Goal: Transaction & Acquisition: Purchase product/service

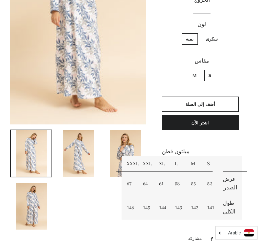
scroll to position [140, 0]
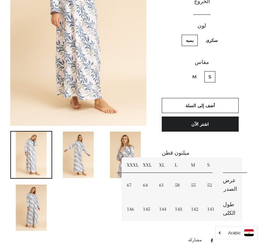
click at [82, 150] on img at bounding box center [78, 155] width 31 height 46
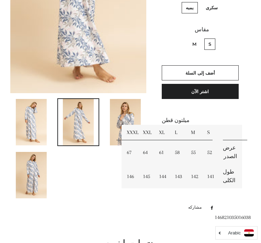
scroll to position [173, 0]
click at [147, 125] on td "XXL" at bounding box center [146, 132] width 16 height 15
click at [145, 125] on td "XXL" at bounding box center [146, 132] width 16 height 15
click at [148, 125] on td "XXL" at bounding box center [146, 132] width 16 height 15
click at [148, 165] on td "145" at bounding box center [146, 177] width 16 height 24
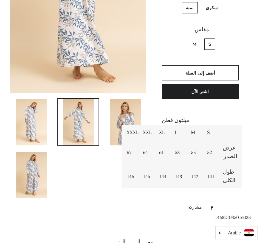
click at [146, 141] on td "64" at bounding box center [146, 153] width 16 height 24
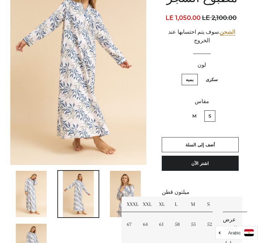
scroll to position [101, 0]
click at [194, 110] on label "M" at bounding box center [195, 115] width 12 height 11
click at [199, 109] on input "M" at bounding box center [199, 109] width 0 height 0
radio input "true"
click at [175, 109] on fieldset "S M" at bounding box center [202, 119] width 79 height 20
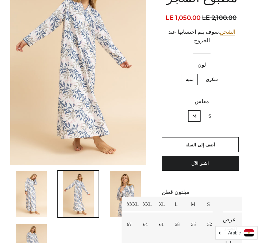
click at [211, 110] on label "S" at bounding box center [210, 115] width 11 height 11
click at [213, 109] on input "S" at bounding box center [213, 109] width 0 height 0
radio input "true"
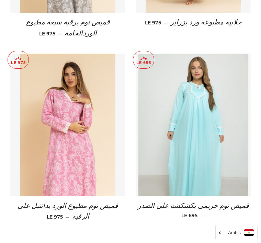
scroll to position [579, 0]
click at [202, 139] on img at bounding box center [193, 125] width 109 height 143
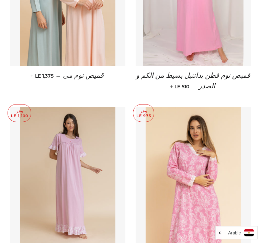
scroll to position [561, 0]
click at [78, 164] on img at bounding box center [67, 178] width 95 height 143
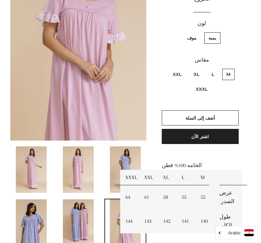
scroll to position [126, 0]
click at [32, 219] on img at bounding box center [31, 223] width 31 height 46
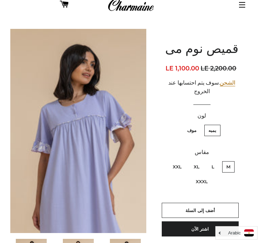
scroll to position [32, 0]
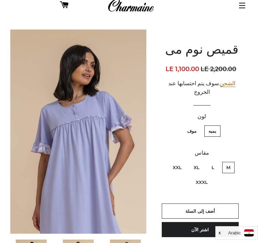
click at [196, 162] on label "XL" at bounding box center [197, 167] width 14 height 11
click at [202, 161] on input "XL" at bounding box center [202, 161] width 0 height 0
radio input "true"
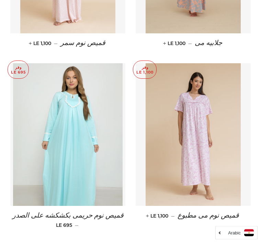
scroll to position [550, 0]
click at [101, 160] on img at bounding box center [67, 134] width 109 height 143
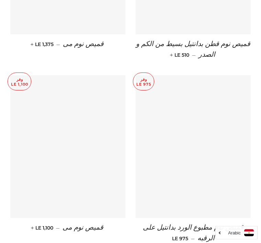
scroll to position [592, 0]
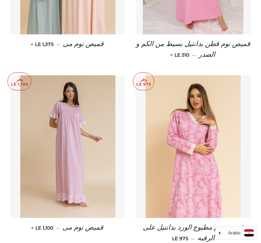
click at [223, 143] on img at bounding box center [193, 146] width 95 height 143
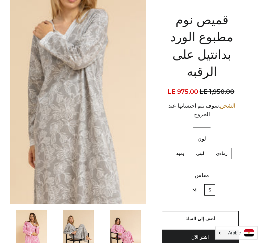
scroll to position [61, 0]
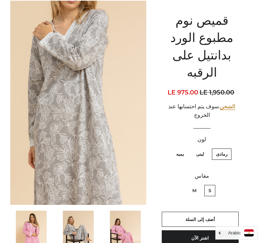
click at [203, 149] on label "لبنى" at bounding box center [200, 154] width 16 height 11
click at [206, 148] on input "لبنى" at bounding box center [206, 148] width 0 height 0
radio input "true"
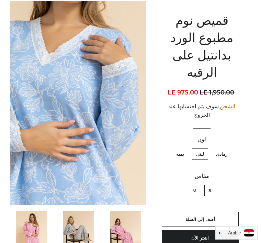
click at [178, 149] on label "بمبه" at bounding box center [180, 154] width 16 height 11
click at [186, 148] on input "بمبه" at bounding box center [186, 148] width 0 height 0
radio input "true"
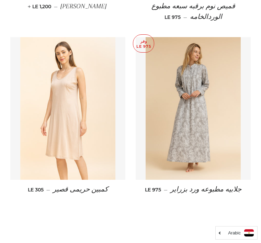
scroll to position [692, 0]
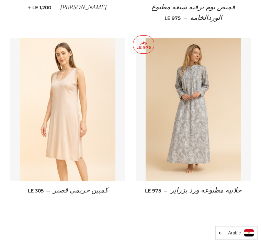
click at [207, 136] on img at bounding box center [193, 109] width 95 height 143
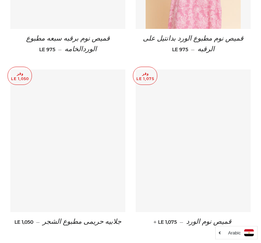
scroll to position [765, 0]
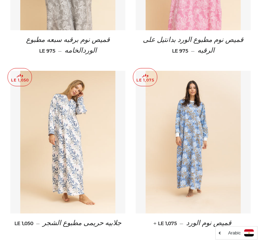
click at [221, 168] on img at bounding box center [193, 142] width 95 height 143
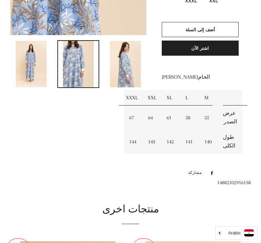
scroll to position [230, 0]
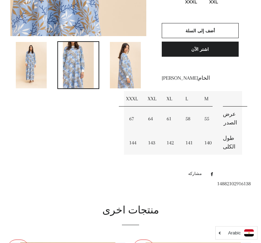
click at [139, 204] on h2 "منتجات اخرى" at bounding box center [130, 211] width 241 height 14
click at [136, 204] on h2 "منتجات اخرى" at bounding box center [130, 211] width 241 height 14
click at [133, 204] on h2 "منتجات اخرى" at bounding box center [130, 211] width 241 height 14
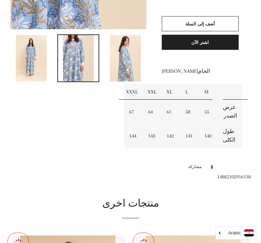
scroll to position [237, 0]
click at [142, 197] on h2 "منتجات اخرى" at bounding box center [130, 204] width 241 height 14
click at [144, 197] on h2 "منتجات اخرى" at bounding box center [130, 204] width 241 height 14
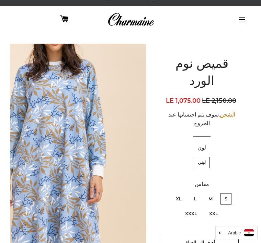
scroll to position [0, 0]
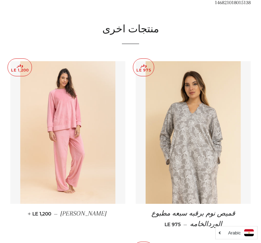
scroll to position [485, 0]
click at [93, 138] on img at bounding box center [67, 132] width 95 height 143
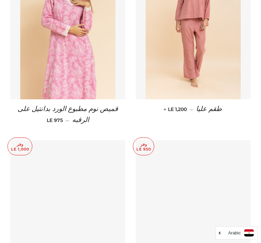
scroll to position [569, 0]
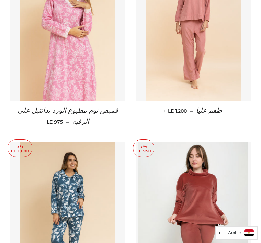
click at [85, 192] on img at bounding box center [67, 213] width 95 height 143
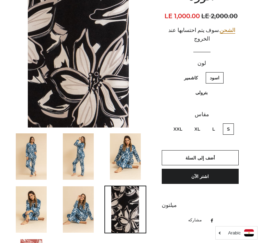
scroll to position [103, 0]
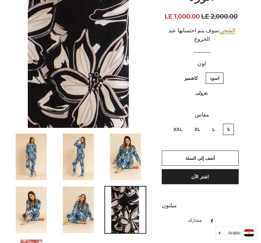
click at [202, 87] on label "بترولى" at bounding box center [202, 92] width 21 height 11
click at [176, 72] on input "بترولى" at bounding box center [175, 72] width 0 height 0
radio input "true"
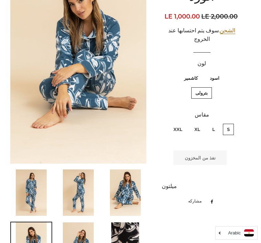
click at [174, 124] on label "XXL" at bounding box center [178, 129] width 17 height 11
click at [184, 123] on input "XXL" at bounding box center [184, 123] width 0 height 0
radio input "true"
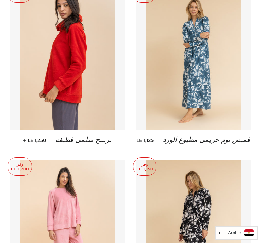
scroll to position [504, 0]
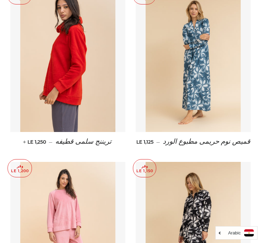
click at [206, 208] on img at bounding box center [193, 233] width 95 height 143
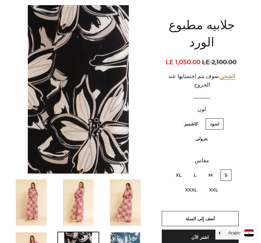
click at [123, 201] on img at bounding box center [125, 203] width 31 height 46
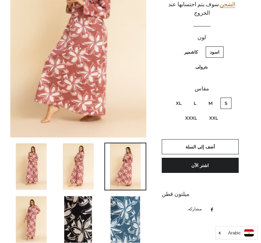
scroll to position [128, 0]
click at [130, 217] on img at bounding box center [126, 220] width 30 height 46
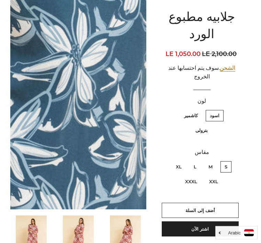
scroll to position [63, 0]
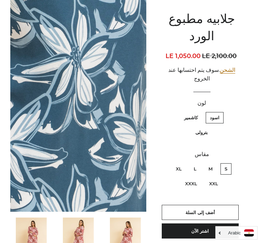
click at [217, 178] on label "XXL" at bounding box center [213, 183] width 17 height 11
click at [168, 162] on input "XXL" at bounding box center [167, 162] width 0 height 0
radio input "true"
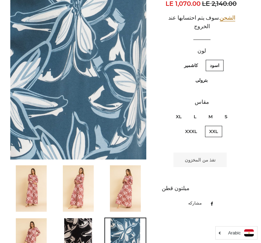
scroll to position [116, 0]
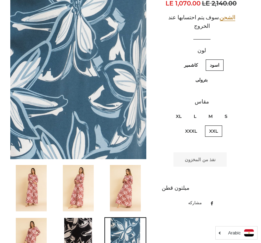
click at [127, 186] on img at bounding box center [125, 188] width 31 height 46
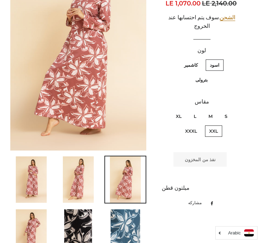
click at [216, 126] on label "XXL" at bounding box center [213, 131] width 17 height 11
click at [168, 110] on input "XXL" at bounding box center [167, 110] width 0 height 0
click at [82, 227] on img at bounding box center [78, 233] width 28 height 46
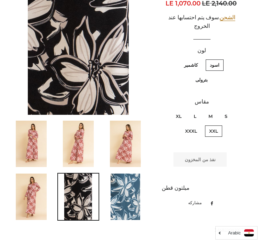
click at [216, 126] on label "XXL" at bounding box center [213, 131] width 17 height 11
click at [168, 110] on input "XXL" at bounding box center [167, 110] width 0 height 0
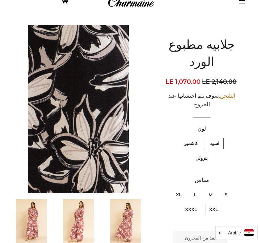
scroll to position [30, 0]
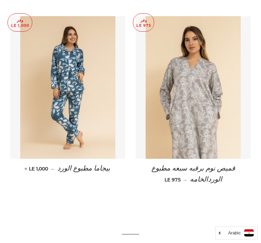
scroll to position [620, 0]
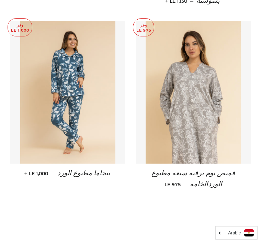
click at [89, 127] on img at bounding box center [67, 92] width 95 height 143
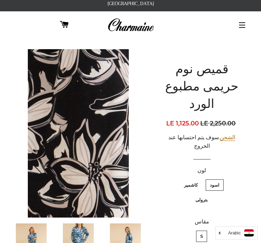
scroll to position [13, 0]
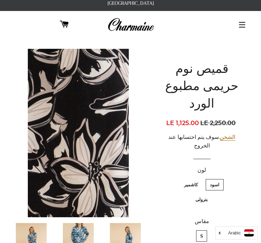
click at [242, 18] on button "التنقل في الموقع" at bounding box center [242, 24] width 17 height 17
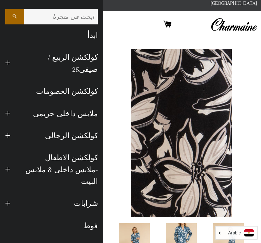
click at [89, 193] on link "شرابات" at bounding box center [59, 204] width 87 height 22
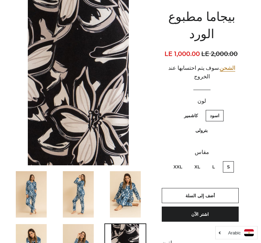
scroll to position [65, 0]
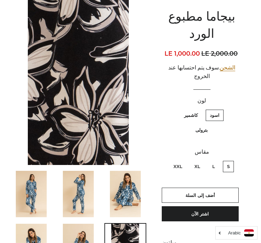
click at [197, 125] on label "بترولى" at bounding box center [202, 130] width 21 height 11
click at [176, 109] on input "بترولى" at bounding box center [175, 109] width 0 height 0
radio input "true"
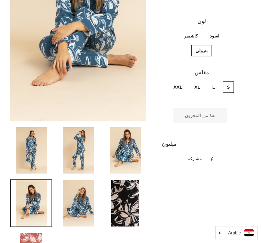
click at [129, 193] on img at bounding box center [125, 204] width 28 height 46
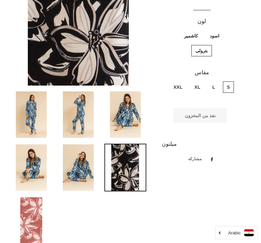
scroll to position [145, 0]
click at [179, 82] on label "XXL" at bounding box center [178, 87] width 17 height 11
click at [184, 81] on input "XXL" at bounding box center [184, 81] width 0 height 0
radio input "true"
click at [33, 212] on img at bounding box center [31, 220] width 22 height 46
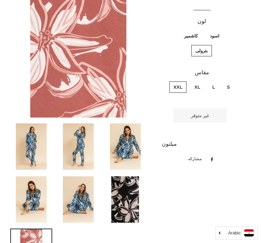
click at [181, 82] on label "XXL" at bounding box center [178, 87] width 17 height 11
click at [184, 81] on input "XXL" at bounding box center [184, 81] width 0 height 0
click at [179, 82] on label "XXL" at bounding box center [178, 87] width 17 height 11
click at [184, 81] on input "XXL" at bounding box center [184, 81] width 0 height 0
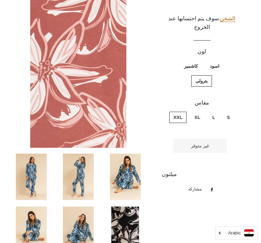
scroll to position [114, 0]
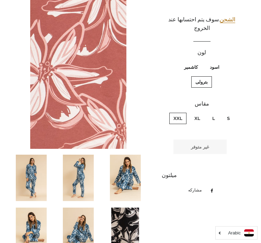
click at [198, 49] on div "لون اسود كاشمير بترولى" at bounding box center [202, 72] width 81 height 47
click at [191, 62] on label "كاشمير" at bounding box center [191, 67] width 22 height 11
click at [200, 61] on input "كاشمير" at bounding box center [200, 61] width 0 height 0
radio input "true"
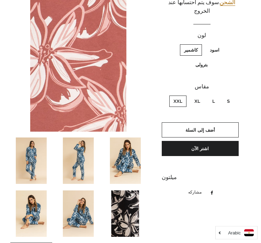
scroll to position [129, 0]
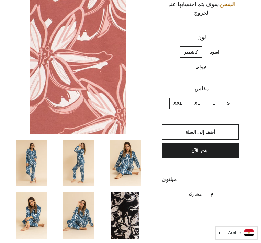
click at [181, 98] on label "XXL" at bounding box center [178, 103] width 17 height 11
click at [184, 97] on input "XXL" at bounding box center [184, 97] width 0 height 0
click at [178, 98] on label "XXL" at bounding box center [178, 103] width 17 height 11
click at [184, 97] on input "XXL" at bounding box center [184, 97] width 0 height 0
click at [175, 98] on label "XXL" at bounding box center [178, 103] width 17 height 11
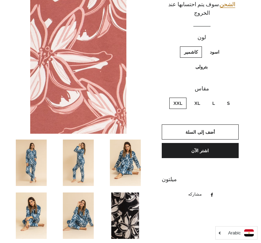
click at [184, 97] on input "XXL" at bounding box center [184, 97] width 0 height 0
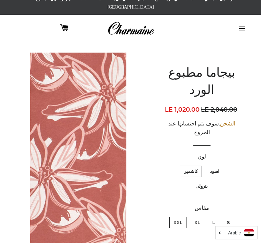
scroll to position [10, 0]
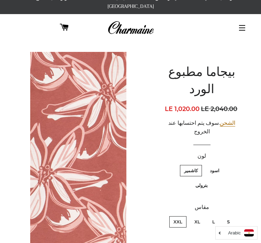
click at [190, 165] on label "كاشمير" at bounding box center [191, 170] width 22 height 11
click at [200, 164] on input "كاشمير" at bounding box center [200, 164] width 0 height 0
click at [190, 165] on label "كاشمير" at bounding box center [191, 170] width 22 height 11
click at [200, 164] on input "كاشمير" at bounding box center [200, 164] width 0 height 0
click at [101, 177] on img at bounding box center [78, 152] width 96 height 201
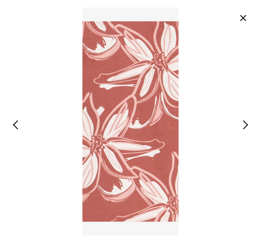
click at [248, 21] on button "×" at bounding box center [243, 17] width 15 height 15
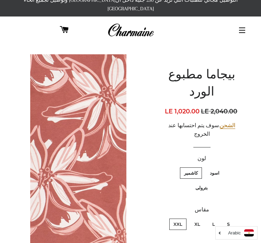
scroll to position [0, 0]
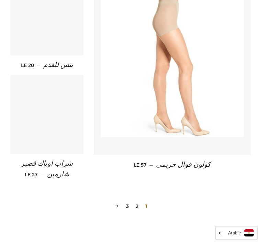
scroll to position [975, 0]
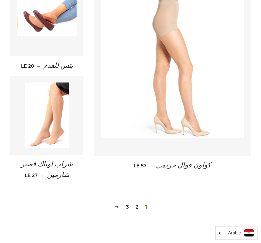
click at [135, 202] on link "2" at bounding box center [137, 207] width 8 height 10
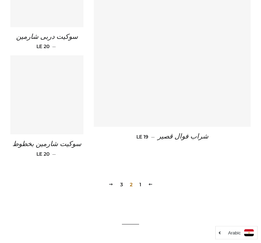
scroll to position [997, 0]
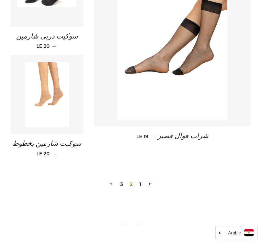
click at [121, 180] on link "3" at bounding box center [122, 185] width 8 height 10
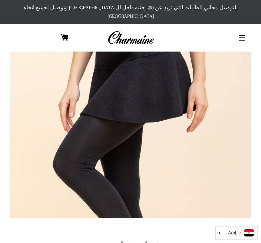
click at [242, 29] on button "التنقل في الموقع" at bounding box center [242, 37] width 17 height 17
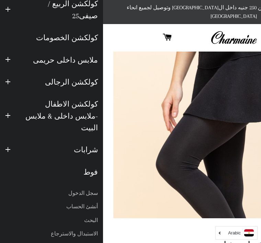
scroll to position [53, 0]
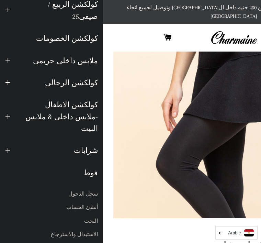
click at [92, 140] on link "شرابات" at bounding box center [59, 151] width 87 height 22
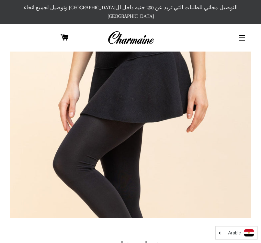
click at [244, 29] on button "التنقل في الموقع" at bounding box center [242, 37] width 17 height 17
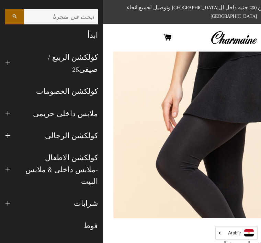
click at [72, 129] on link "كولكشن الرجالى" at bounding box center [59, 136] width 87 height 22
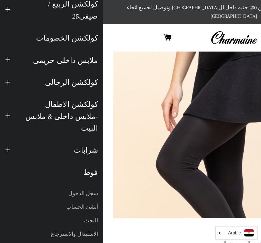
scroll to position [53, 0]
click at [89, 140] on link "شرابات" at bounding box center [59, 151] width 87 height 22
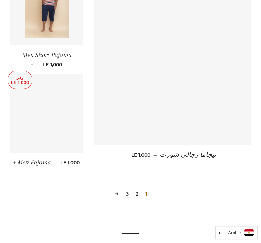
scroll to position [980, 0]
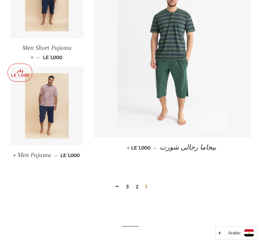
click at [128, 161] on div "1 2 3 التالي" at bounding box center [130, 176] width 241 height 31
click at [124, 182] on link "3" at bounding box center [128, 187] width 8 height 10
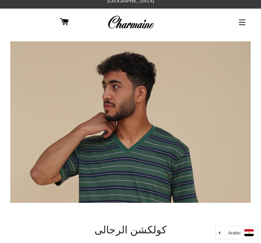
scroll to position [0, 0]
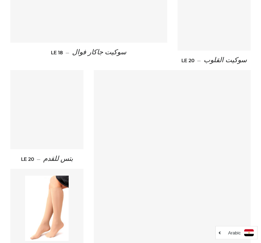
scroll to position [881, 0]
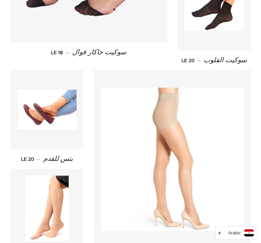
click at [60, 185] on img at bounding box center [47, 208] width 44 height 65
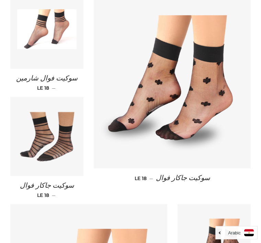
scroll to position [526, 0]
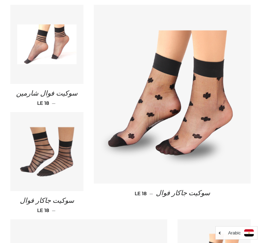
click at [215, 107] on img at bounding box center [172, 93] width 143 height 143
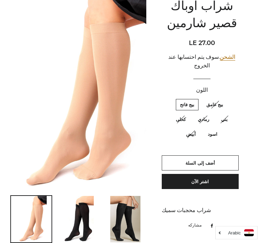
scroll to position [76, 0]
click at [190, 99] on label "بيج فاتح" at bounding box center [187, 104] width 23 height 11
click at [196, 98] on فاتح "بيج فاتح" at bounding box center [196, 98] width 0 height 0
click at [208, 160] on span "أضف إلى السلة" at bounding box center [201, 163] width 30 height 6
click at [206, 160] on span "أضف إلى السلة" at bounding box center [201, 163] width 30 height 6
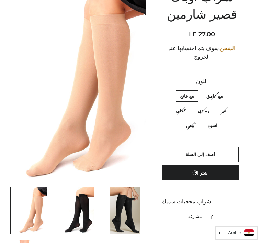
scroll to position [0, 0]
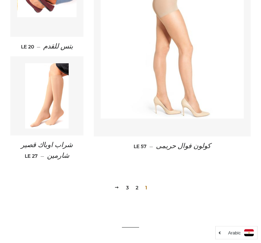
scroll to position [996, 0]
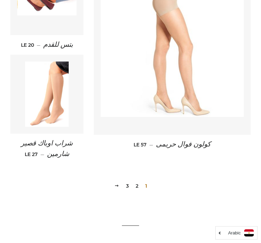
click at [127, 181] on link "3" at bounding box center [128, 186] width 8 height 10
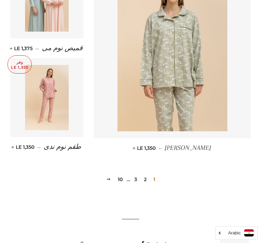
scroll to position [999, 0]
click at [147, 174] on link "2" at bounding box center [145, 179] width 8 height 10
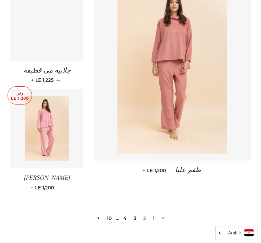
scroll to position [960, 0]
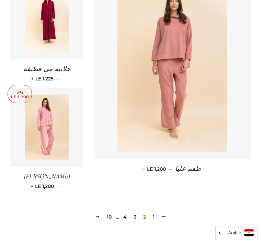
click at [133, 212] on link "3" at bounding box center [135, 217] width 8 height 10
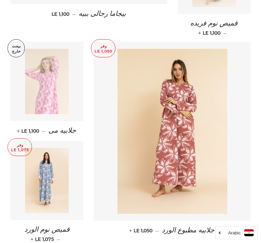
scroll to position [910, 0]
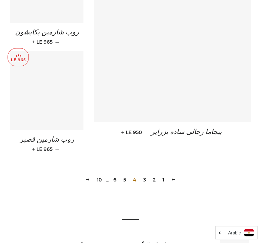
scroll to position [1004, 0]
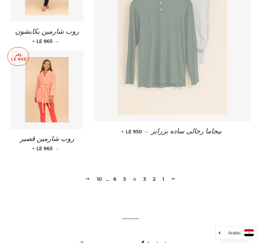
click at [128, 174] on link "5" at bounding box center [125, 179] width 8 height 10
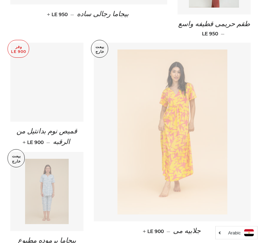
scroll to position [476, 0]
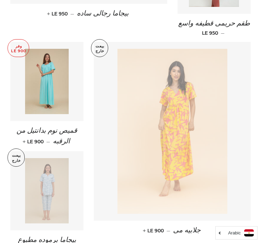
click at [48, 81] on img at bounding box center [47, 81] width 44 height 65
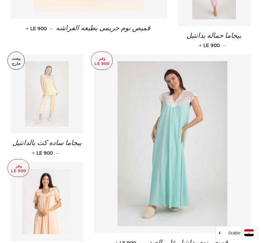
scroll to position [900, 0]
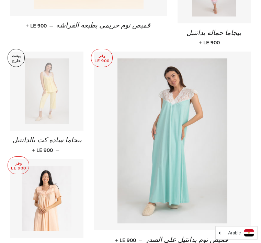
click at [205, 152] on img at bounding box center [173, 140] width 110 height 165
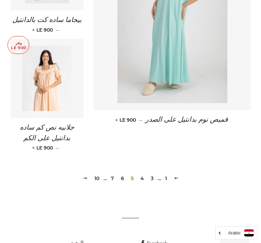
scroll to position [1020, 0]
click at [123, 173] on link "6" at bounding box center [122, 178] width 9 height 10
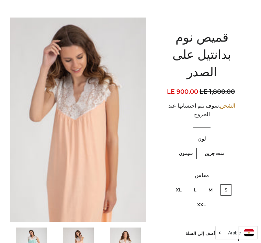
scroll to position [44, 0]
click at [199, 199] on label "XXL" at bounding box center [201, 204] width 17 height 11
click at [168, 183] on input "XXL" at bounding box center [167, 183] width 0 height 0
radio input "true"
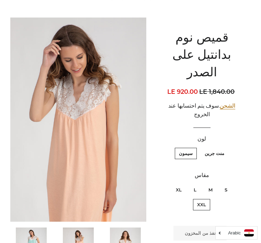
click at [178, 184] on label "XL" at bounding box center [179, 189] width 14 height 11
click at [184, 183] on input "XL" at bounding box center [184, 183] width 0 height 0
radio input "true"
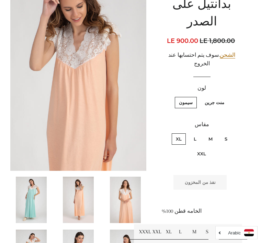
click at [36, 195] on img at bounding box center [31, 200] width 31 height 46
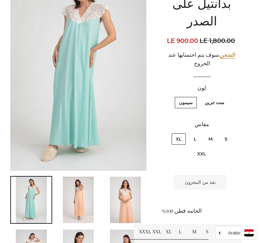
click at [182, 133] on label "XL" at bounding box center [179, 138] width 14 height 11
click at [184, 132] on input "XL" at bounding box center [184, 132] width 0 height 0
click at [79, 195] on img at bounding box center [78, 200] width 31 height 46
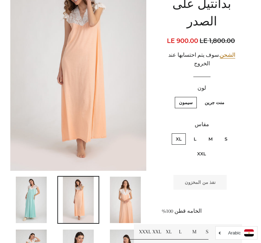
click at [176, 133] on label "XL" at bounding box center [179, 138] width 14 height 11
click at [184, 132] on input "XL" at bounding box center [184, 132] width 0 height 0
click at [200, 148] on label "XXL" at bounding box center [201, 153] width 17 height 11
click at [168, 132] on input "XXL" at bounding box center [167, 132] width 0 height 0
radio input "true"
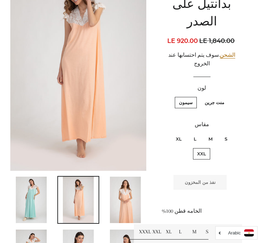
click at [35, 196] on img at bounding box center [31, 200] width 31 height 46
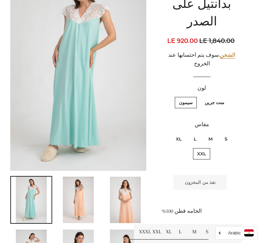
click at [200, 148] on label "XXL" at bounding box center [201, 153] width 17 height 11
click at [168, 132] on input "XXL" at bounding box center [167, 132] width 0 height 0
click at [200, 148] on label "XXL" at bounding box center [201, 153] width 17 height 11
click at [168, 132] on input "XXL" at bounding box center [167, 132] width 0 height 0
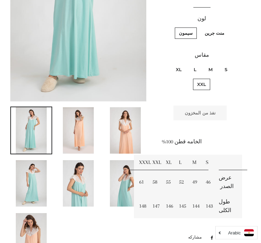
scroll to position [167, 0]
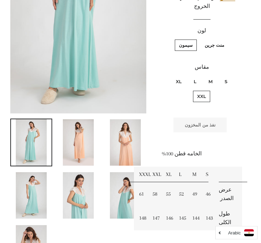
click at [121, 190] on img at bounding box center [125, 196] width 31 height 46
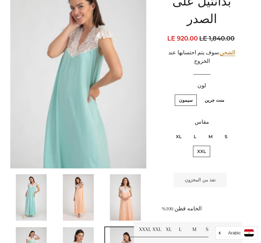
scroll to position [97, 0]
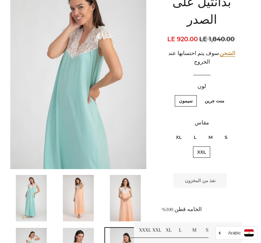
click at [180, 132] on label "XL" at bounding box center [179, 137] width 14 height 11
click at [184, 131] on input "XL" at bounding box center [184, 131] width 0 height 0
radio input "true"
click at [214, 95] on label "منت جرين" at bounding box center [215, 100] width 28 height 11
click at [226, 94] on جرين "منت جرين" at bounding box center [226, 94] width 0 height 0
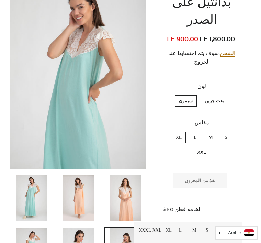
radio جرين "true"
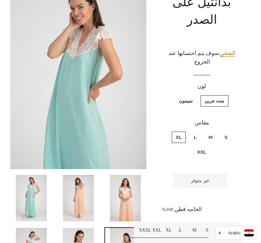
click at [184, 95] on label "سيمون" at bounding box center [186, 100] width 22 height 11
click at [195, 94] on input "سيمون" at bounding box center [195, 94] width 0 height 0
radio input "true"
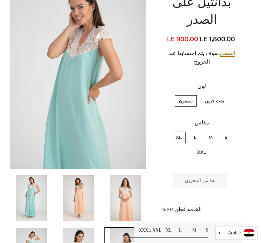
click at [201, 147] on label "XXL" at bounding box center [201, 152] width 17 height 11
click at [168, 131] on input "XXL" at bounding box center [167, 131] width 0 height 0
radio input "true"
click at [214, 95] on label "منت جرين" at bounding box center [215, 100] width 28 height 11
click at [226, 94] on جرين "منت جرين" at bounding box center [226, 94] width 0 height 0
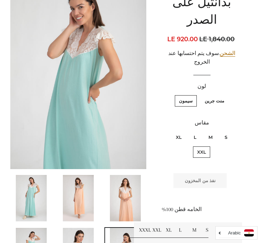
radio جرين "true"
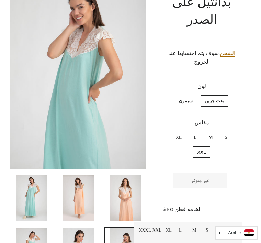
click at [178, 132] on label "XL" at bounding box center [179, 137] width 14 height 11
click at [184, 131] on input "XL" at bounding box center [184, 131] width 0 height 0
radio input "true"
click at [203, 147] on label "XXL" at bounding box center [201, 152] width 17 height 11
click at [168, 131] on input "XXL" at bounding box center [167, 131] width 0 height 0
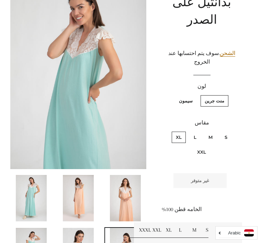
radio input "true"
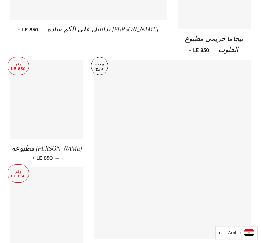
scroll to position [907, 0]
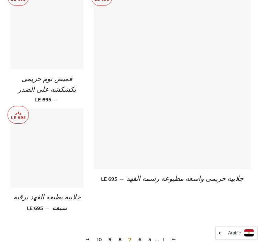
scroll to position [959, 0]
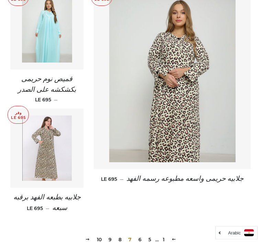
click at [120, 235] on link "8" at bounding box center [120, 240] width 9 height 10
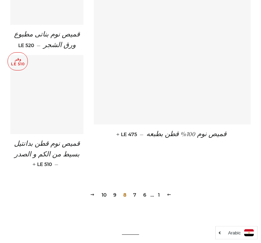
scroll to position [1008, 0]
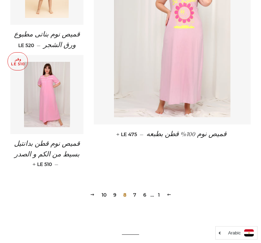
click at [117, 190] on link "9" at bounding box center [115, 195] width 9 height 10
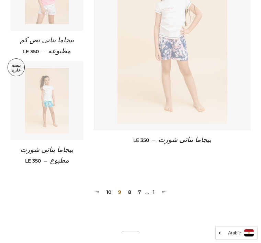
scroll to position [1028, 0]
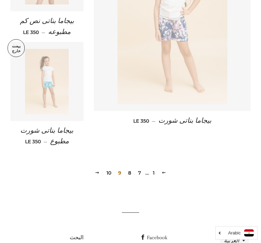
click at [109, 168] on link "10" at bounding box center [109, 173] width 10 height 10
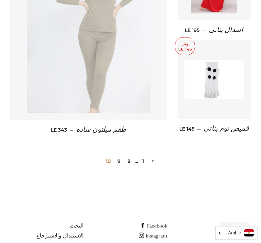
scroll to position [362, 0]
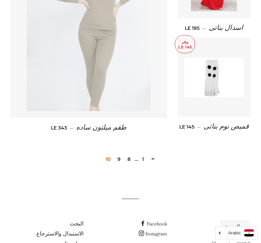
click at [133, 154] on link "8" at bounding box center [129, 159] width 9 height 10
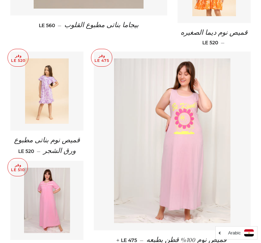
scroll to position [906, 0]
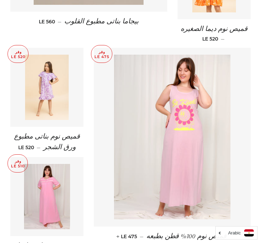
click at [53, 190] on img at bounding box center [47, 196] width 46 height 65
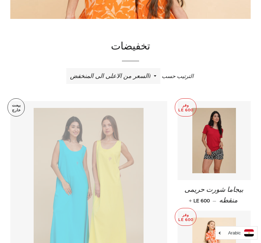
scroll to position [198, 0]
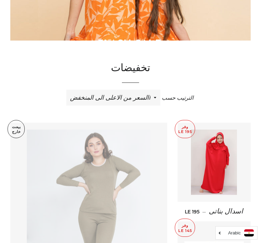
scroll to position [178, 0]
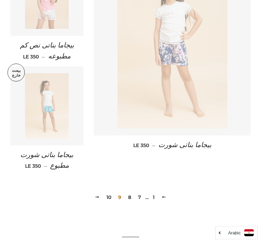
scroll to position [1004, 0]
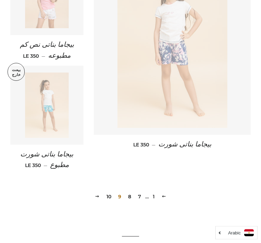
click at [143, 192] on link "7" at bounding box center [140, 197] width 9 height 10
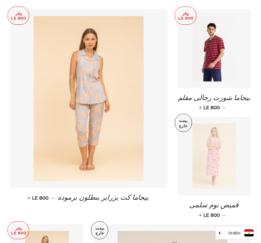
scroll to position [283, 0]
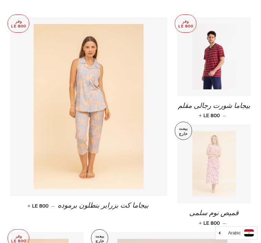
click at [110, 124] on img at bounding box center [89, 106] width 110 height 165
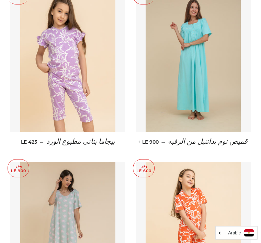
scroll to position [564, 0]
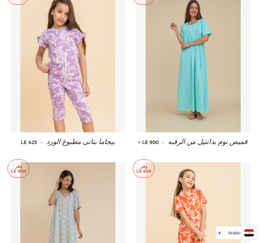
click at [203, 71] on img at bounding box center [193, 61] width 95 height 143
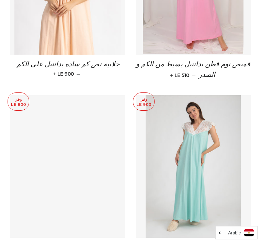
scroll to position [593, 0]
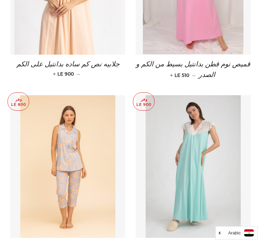
click at [220, 188] on img at bounding box center [193, 166] width 95 height 143
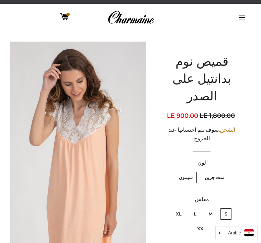
scroll to position [20, 0]
click at [220, 172] on label "منت جرين" at bounding box center [215, 177] width 28 height 11
click at [226, 171] on جرين "منت جرين" at bounding box center [226, 171] width 0 height 0
radio جرين "true"
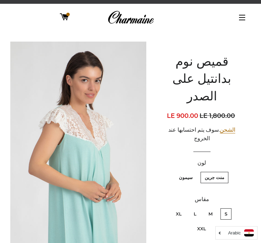
click at [202, 223] on label "XXL" at bounding box center [201, 228] width 17 height 11
click at [168, 207] on input "XXL" at bounding box center [167, 207] width 0 height 0
radio input "true"
click at [188, 172] on label "سيمون" at bounding box center [186, 177] width 22 height 11
click at [195, 171] on input "سيمون" at bounding box center [195, 171] width 0 height 0
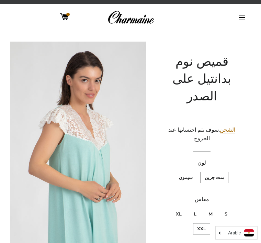
radio input "true"
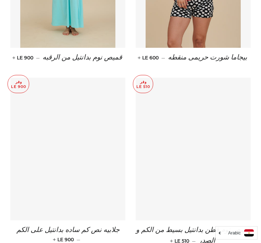
scroll to position [592, 0]
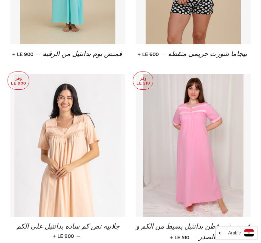
click at [87, 148] on img at bounding box center [67, 145] width 107 height 143
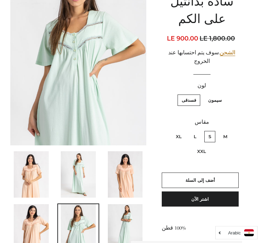
scroll to position [98, 0]
click at [182, 131] on label "XL" at bounding box center [179, 136] width 14 height 11
click at [184, 130] on input "XL" at bounding box center [184, 130] width 0 height 0
radio input "true"
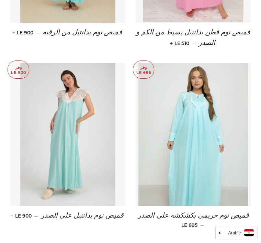
scroll to position [591, 0]
click at [217, 151] on img at bounding box center [193, 134] width 109 height 143
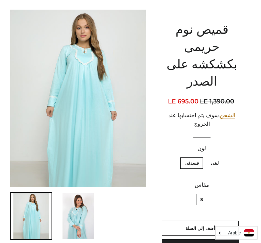
scroll to position [48, 0]
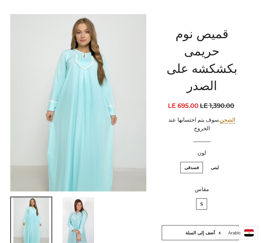
click at [217, 162] on label "لبنى" at bounding box center [215, 167] width 16 height 11
click at [221, 161] on input "لبنى" at bounding box center [221, 161] width 0 height 0
radio input "true"
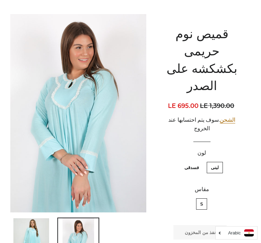
click at [188, 162] on label "فسدقى" at bounding box center [192, 167] width 23 height 11
click at [201, 161] on input "فسدقى" at bounding box center [201, 161] width 0 height 0
radio input "true"
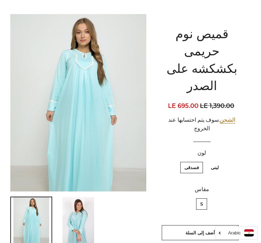
click at [217, 162] on label "لبنى" at bounding box center [215, 167] width 16 height 11
click at [221, 161] on input "لبنى" at bounding box center [221, 161] width 0 height 0
radio input "true"
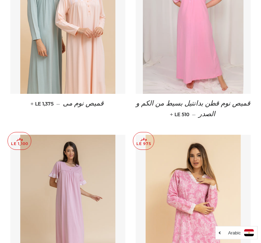
scroll to position [517, 0]
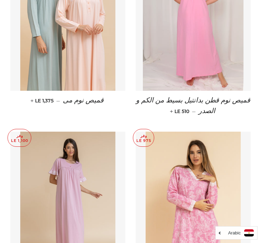
click at [95, 197] on img at bounding box center [67, 203] width 95 height 143
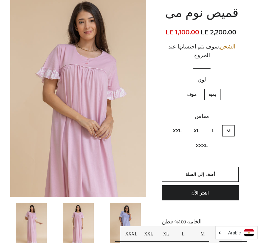
scroll to position [69, 0]
click at [180, 125] on label "XXL" at bounding box center [177, 130] width 17 height 11
click at [184, 124] on input "XXL" at bounding box center [184, 124] width 0 height 0
radio input "true"
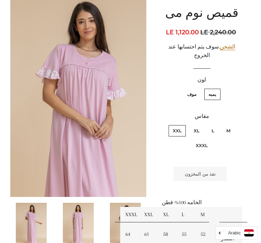
click at [195, 89] on label "موف" at bounding box center [192, 94] width 18 height 11
click at [199, 88] on input "موف" at bounding box center [199, 88] width 0 height 0
radio input "true"
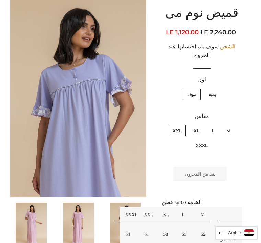
click at [181, 125] on label "XXL" at bounding box center [177, 130] width 17 height 11
click at [184, 124] on input "XXL" at bounding box center [184, 124] width 0 height 0
click at [183, 125] on label "XXL" at bounding box center [177, 130] width 17 height 11
click at [184, 124] on input "XXL" at bounding box center [184, 124] width 0 height 0
click at [179, 125] on label "XXL" at bounding box center [177, 130] width 17 height 11
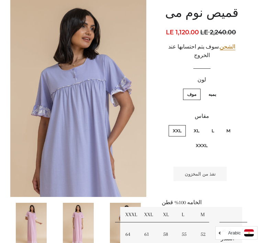
click at [184, 124] on input "XXL" at bounding box center [184, 124] width 0 height 0
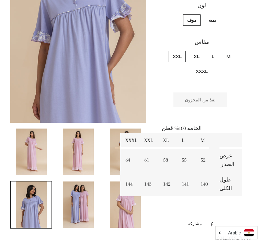
scroll to position [141, 0]
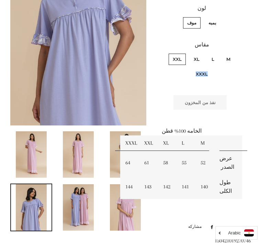
click at [212, 54] on label "L" at bounding box center [213, 59] width 11 height 11
click at [216, 53] on input "L" at bounding box center [216, 53] width 0 height 0
radio input "true"
click at [229, 54] on label "M" at bounding box center [229, 59] width 12 height 11
click at [233, 53] on input "M" at bounding box center [233, 53] width 0 height 0
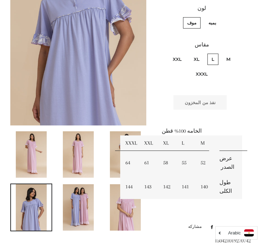
radio input "true"
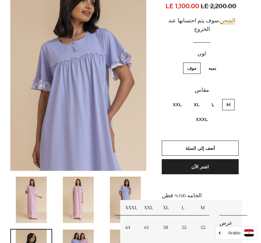
scroll to position [96, 0]
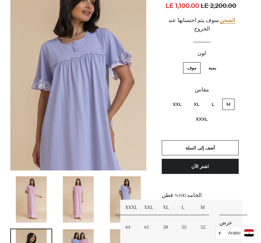
click at [213, 99] on label "L" at bounding box center [213, 104] width 11 height 11
click at [216, 98] on input "L" at bounding box center [216, 98] width 0 height 0
radio input "true"
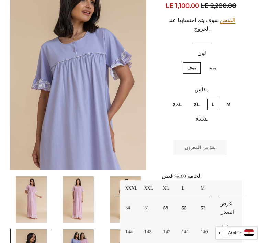
click at [199, 99] on label "XL" at bounding box center [197, 104] width 14 height 11
click at [202, 98] on input "XL" at bounding box center [202, 98] width 0 height 0
radio input "true"
click at [180, 99] on label "XXL" at bounding box center [177, 104] width 17 height 11
click at [184, 98] on input "XXL" at bounding box center [184, 98] width 0 height 0
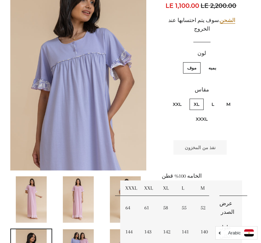
radio input "true"
click at [203, 114] on label "XXXL" at bounding box center [202, 119] width 20 height 11
click at [210, 113] on input "XXXL" at bounding box center [210, 113] width 0 height 0
radio input "true"
click at [229, 99] on label "M" at bounding box center [229, 104] width 12 height 11
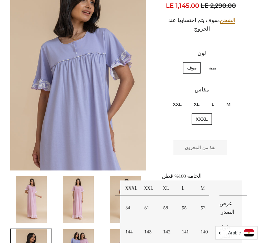
click at [233, 98] on input "M" at bounding box center [233, 98] width 0 height 0
radio input "true"
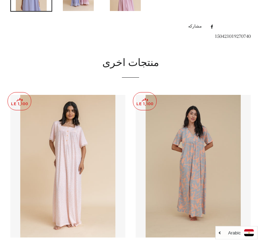
scroll to position [361, 0]
click at [213, 165] on img at bounding box center [193, 166] width 95 height 143
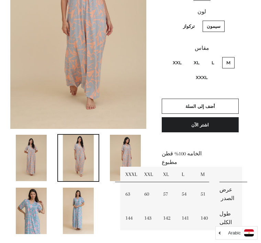
scroll to position [137, 0]
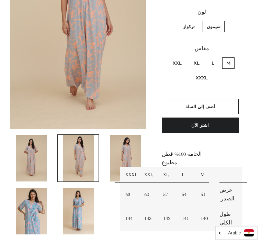
click at [78, 209] on img at bounding box center [78, 211] width 31 height 46
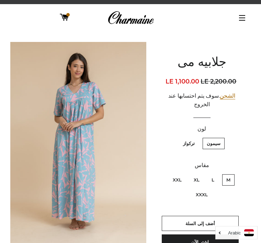
scroll to position [20, 0]
click at [197, 174] on label "XL" at bounding box center [197, 179] width 14 height 11
click at [202, 173] on input "XL" at bounding box center [202, 173] width 0 height 0
radio input "true"
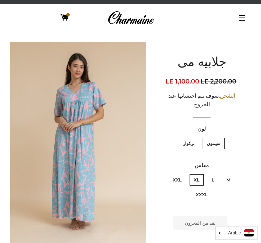
click at [215, 174] on label "L" at bounding box center [213, 179] width 11 height 11
click at [216, 173] on input "L" at bounding box center [216, 173] width 0 height 0
radio input "true"
click at [231, 174] on label "M" at bounding box center [229, 179] width 12 height 11
click at [233, 173] on input "M" at bounding box center [233, 173] width 0 height 0
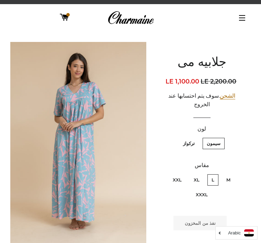
radio input "true"
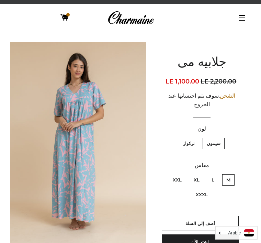
click at [182, 174] on label "XXL" at bounding box center [177, 179] width 17 height 11
click at [184, 173] on input "XXL" at bounding box center [184, 173] width 0 height 0
radio input "true"
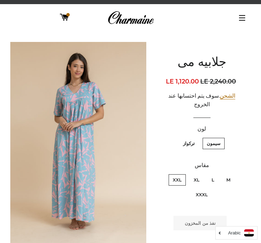
click at [204, 189] on label "XXXL" at bounding box center [202, 194] width 20 height 11
click at [210, 188] on input "XXXL" at bounding box center [210, 188] width 0 height 0
radio input "true"
click at [232, 174] on label "M" at bounding box center [229, 179] width 12 height 11
click at [233, 173] on input "M" at bounding box center [233, 173] width 0 height 0
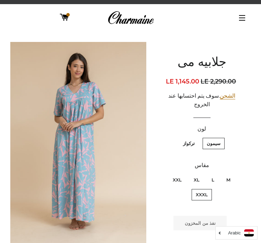
radio input "true"
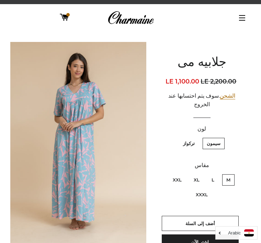
click at [214, 174] on label "L" at bounding box center [213, 179] width 11 height 11
click at [216, 173] on input "L" at bounding box center [216, 173] width 0 height 0
radio input "true"
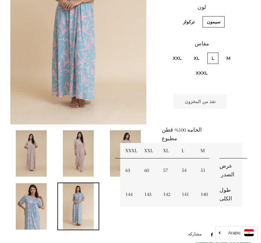
scroll to position [141, 0]
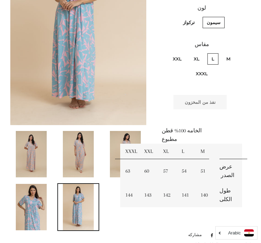
click at [79, 147] on img at bounding box center [78, 154] width 31 height 46
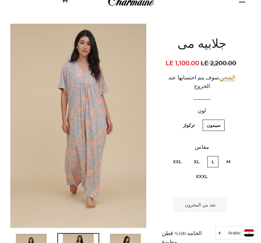
scroll to position [31, 0]
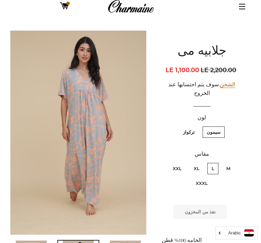
click at [214, 163] on label "L" at bounding box center [213, 168] width 11 height 11
click at [216, 162] on input "L" at bounding box center [216, 162] width 0 height 0
click at [199, 163] on label "XL" at bounding box center [197, 168] width 14 height 11
click at [202, 162] on input "XL" at bounding box center [202, 162] width 0 height 0
radio input "true"
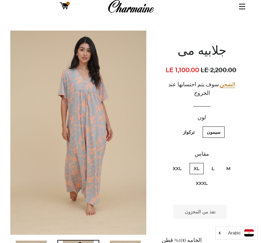
click at [181, 163] on label "XXL" at bounding box center [177, 168] width 17 height 11
click at [184, 162] on input "XXL" at bounding box center [184, 162] width 0 height 0
radio input "true"
click at [227, 163] on label "M" at bounding box center [229, 168] width 12 height 11
click at [233, 162] on input "M" at bounding box center [233, 162] width 0 height 0
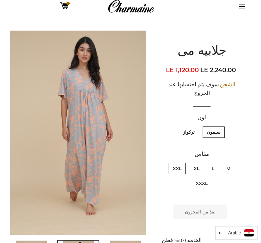
radio input "true"
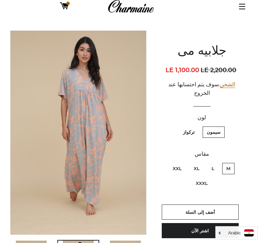
click at [203, 178] on label "XXXL" at bounding box center [202, 183] width 20 height 11
click at [210, 177] on input "XXXL" at bounding box center [210, 177] width 0 height 0
radio input "true"
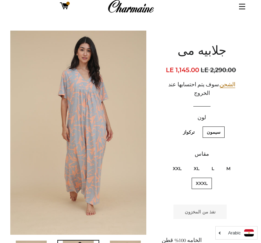
click at [237, 185] on form "لون سيمون تركواز مقاس M L XL XXL XXXL" at bounding box center [202, 168] width 81 height 109
click at [179, 163] on label "XXL" at bounding box center [177, 168] width 17 height 11
click at [184, 162] on input "XXL" at bounding box center [184, 162] width 0 height 0
radio input "true"
click at [196, 163] on label "XL" at bounding box center [197, 168] width 14 height 11
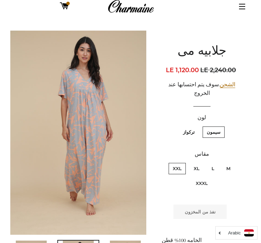
click at [202, 162] on input "XL" at bounding box center [202, 162] width 0 height 0
radio input "true"
click at [213, 163] on label "L" at bounding box center [213, 168] width 11 height 11
click at [216, 162] on input "L" at bounding box center [216, 162] width 0 height 0
radio input "true"
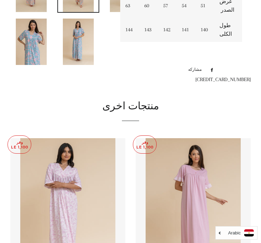
scroll to position [322, 0]
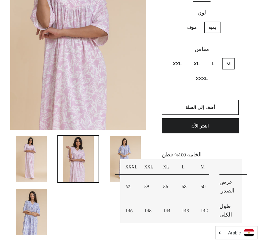
scroll to position [136, 0]
click at [34, 209] on img at bounding box center [31, 212] width 31 height 46
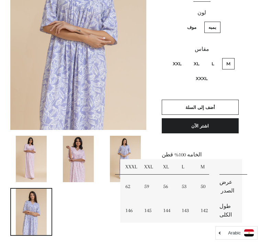
click at [214, 58] on label "L" at bounding box center [213, 63] width 11 height 11
click at [216, 57] on input "L" at bounding box center [216, 57] width 0 height 0
radio input "true"
click at [82, 157] on img at bounding box center [78, 159] width 31 height 46
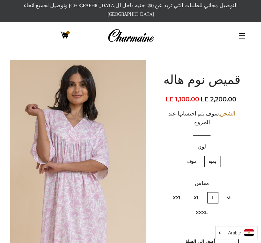
scroll to position [2, 0]
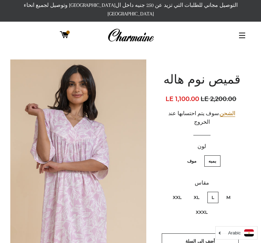
click at [194, 192] on label "XL" at bounding box center [197, 197] width 14 height 11
click at [202, 191] on input "XL" at bounding box center [202, 191] width 0 height 0
radio input "true"
click at [179, 192] on label "XXL" at bounding box center [177, 197] width 17 height 11
click at [184, 191] on input "XXL" at bounding box center [184, 191] width 0 height 0
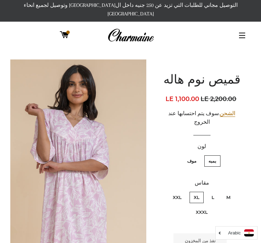
radio input "true"
click at [212, 192] on label "L" at bounding box center [213, 197] width 11 height 11
click at [216, 191] on input "L" at bounding box center [216, 191] width 0 height 0
radio input "true"
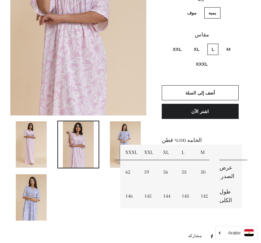
scroll to position [151, 0]
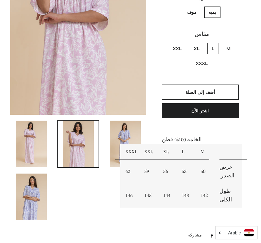
click at [121, 123] on img at bounding box center [125, 144] width 31 height 46
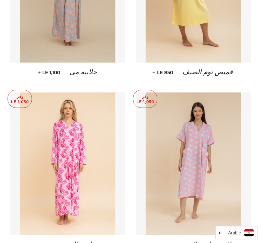
scroll to position [536, 0]
click at [90, 179] on img at bounding box center [67, 164] width 95 height 143
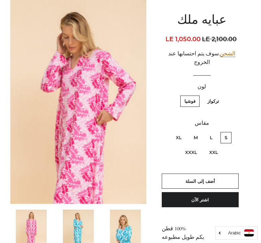
scroll to position [61, 0]
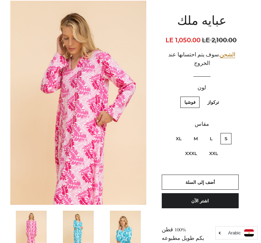
click at [218, 97] on label "تركواز" at bounding box center [214, 102] width 20 height 11
click at [221, 96] on input "تركواز" at bounding box center [221, 96] width 0 height 0
radio input "true"
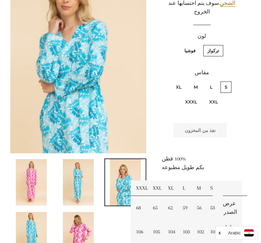
scroll to position [114, 0]
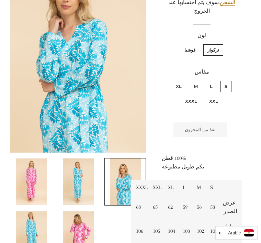
click at [212, 81] on label "L" at bounding box center [211, 86] width 11 height 11
click at [215, 80] on input "L" at bounding box center [215, 80] width 0 height 0
radio input "true"
click at [197, 81] on label "M" at bounding box center [196, 86] width 12 height 11
click at [200, 80] on input "M" at bounding box center [200, 80] width 0 height 0
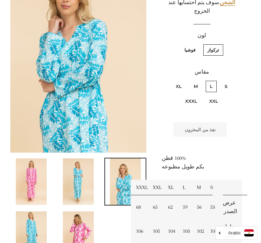
radio input "true"
click at [180, 81] on label "XL" at bounding box center [179, 86] width 14 height 11
click at [184, 80] on input "XL" at bounding box center [184, 80] width 0 height 0
radio input "true"
click at [210, 96] on label "XXL" at bounding box center [213, 101] width 17 height 11
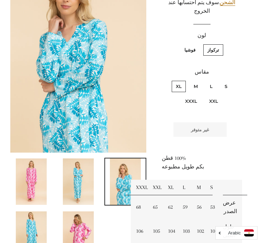
click at [168, 80] on input "XXL" at bounding box center [167, 80] width 0 height 0
radio input "true"
click at [191, 96] on label "XXXL" at bounding box center [191, 101] width 20 height 11
click at [199, 95] on input "XXXL" at bounding box center [199, 95] width 0 height 0
radio input "true"
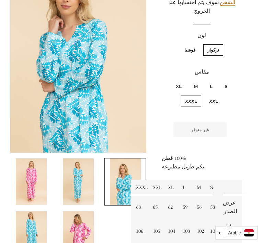
click at [78, 226] on img at bounding box center [78, 235] width 31 height 46
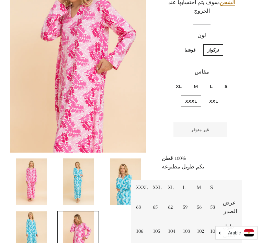
click at [212, 81] on label "L" at bounding box center [211, 86] width 11 height 11
click at [215, 80] on input "L" at bounding box center [215, 80] width 0 height 0
radio input "true"
click at [196, 81] on label "M" at bounding box center [196, 86] width 12 height 11
click at [200, 80] on input "M" at bounding box center [200, 80] width 0 height 0
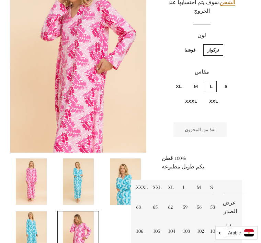
radio input "true"
click at [182, 81] on label "XL" at bounding box center [179, 86] width 14 height 11
click at [184, 80] on input "XL" at bounding box center [184, 80] width 0 height 0
radio input "true"
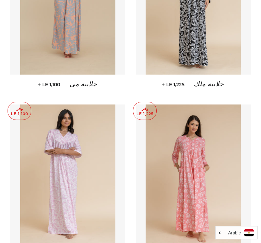
scroll to position [513, 0]
click at [205, 155] on img at bounding box center [193, 176] width 95 height 143
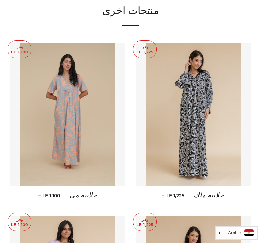
scroll to position [402, 0]
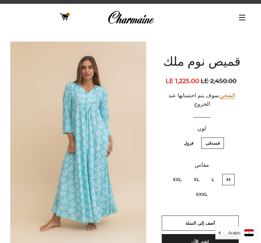
scroll to position [20, 0]
click at [214, 174] on label "L" at bounding box center [213, 179] width 11 height 11
click at [216, 173] on input "L" at bounding box center [216, 173] width 0 height 0
radio input "true"
click at [192, 174] on label "XL" at bounding box center [197, 179] width 14 height 11
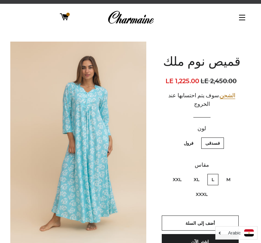
click at [202, 173] on input "XL" at bounding box center [202, 173] width 0 height 0
radio input "true"
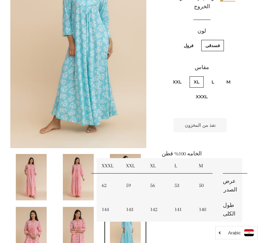
scroll to position [118, 0]
click at [82, 225] on img at bounding box center [78, 230] width 31 height 46
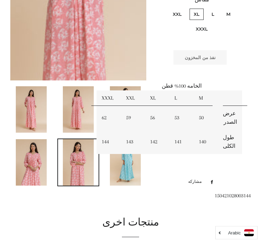
scroll to position [186, 0]
click at [132, 155] on img at bounding box center [125, 162] width 31 height 46
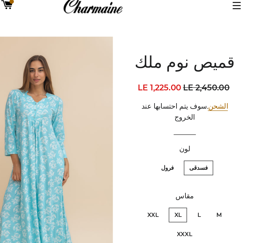
scroll to position [33, 0]
click at [208, 161] on label "L" at bounding box center [213, 166] width 11 height 11
click at [216, 160] on input "L" at bounding box center [216, 160] width 0 height 0
radio input "true"
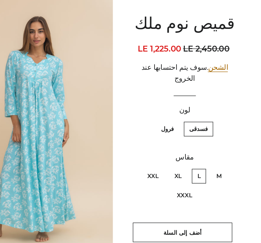
click at [169, 161] on label "XXL" at bounding box center [177, 166] width 17 height 11
click at [184, 160] on input "XXL" at bounding box center [184, 160] width 0 height 0
radio input "true"
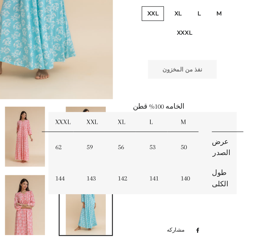
scroll to position [151, 0]
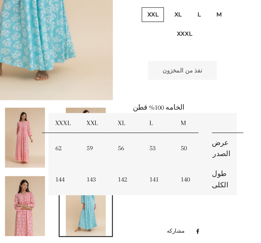
click at [63, 121] on img at bounding box center [78, 144] width 31 height 46
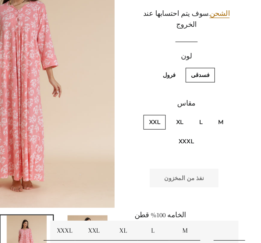
scroll to position [106, 0]
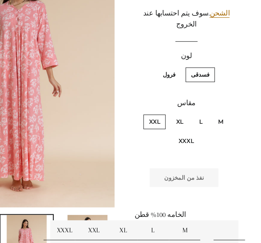
click at [190, 89] on label "XL" at bounding box center [197, 94] width 14 height 11
click at [202, 88] on input "XL" at bounding box center [202, 88] width 0 height 0
radio input "true"
click at [208, 89] on label "L" at bounding box center [213, 94] width 11 height 11
click at [216, 88] on input "L" at bounding box center [216, 88] width 0 height 0
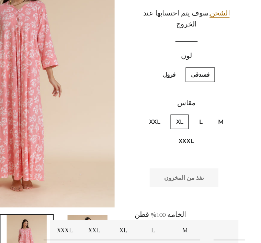
radio input "true"
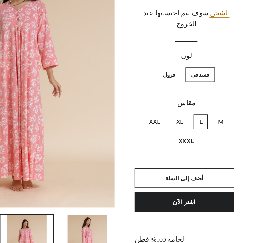
click at [190, 89] on label "XL" at bounding box center [197, 94] width 14 height 11
click at [202, 88] on input "XL" at bounding box center [202, 88] width 0 height 0
radio input "true"
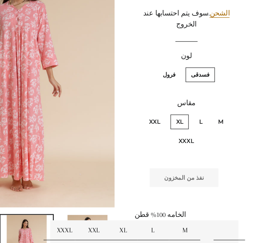
click at [169, 89] on label "XXL" at bounding box center [177, 94] width 17 height 11
click at [184, 88] on input "XXL" at bounding box center [184, 88] width 0 height 0
radio input "true"
click at [208, 89] on label "L" at bounding box center [213, 94] width 11 height 11
click at [216, 88] on input "L" at bounding box center [216, 88] width 0 height 0
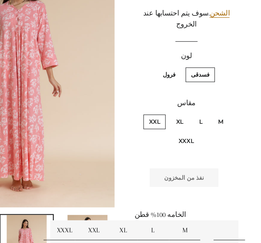
radio input "true"
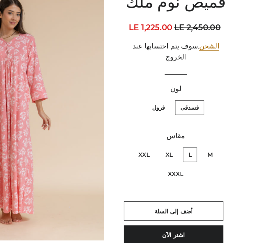
scroll to position [80, 0]
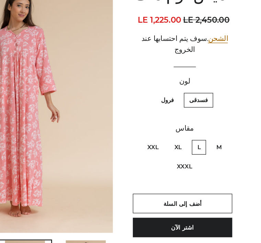
click at [180, 78] on label "فرول" at bounding box center [189, 83] width 18 height 11
click at [195, 77] on input "فرول" at bounding box center [195, 77] width 0 height 0
radio input "true"
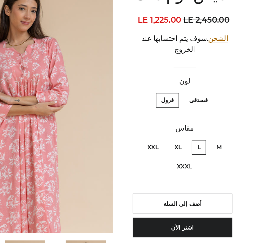
click at [190, 115] on label "XL" at bounding box center [197, 120] width 14 height 11
click at [202, 114] on input "XL" at bounding box center [202, 114] width 0 height 0
radio input "true"
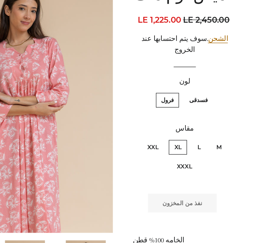
click at [208, 115] on label "L" at bounding box center [213, 120] width 11 height 11
click at [216, 114] on input "L" at bounding box center [216, 114] width 0 height 0
radio input "true"
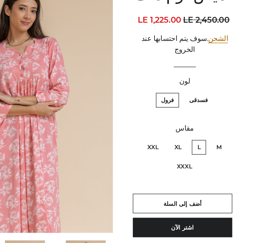
click at [169, 115] on label "XXL" at bounding box center [177, 120] width 17 height 11
click at [184, 114] on input "XXL" at bounding box center [184, 114] width 0 height 0
radio input "true"
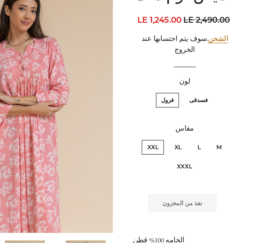
click at [180, 125] on form "لون فسدقى فرول مقاس M L XL XXL XXXL" at bounding box center [202, 119] width 81 height 109
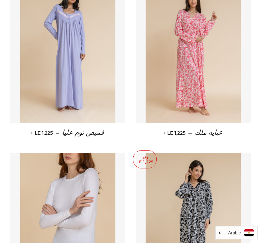
scroll to position [448, 0]
